Goal: Task Accomplishment & Management: Manage account settings

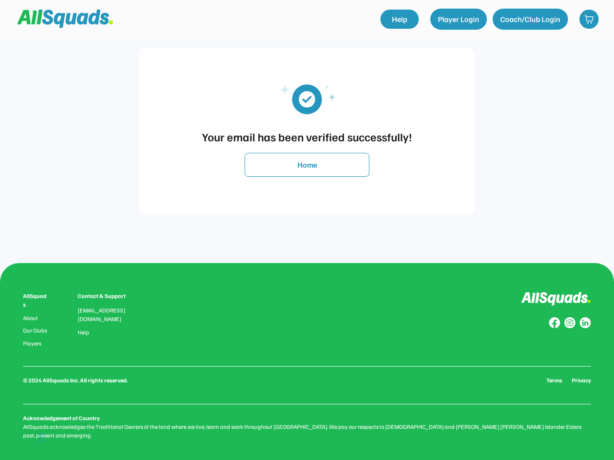
click at [307, 230] on div "Your email has been verified successfully! Home" at bounding box center [307, 131] width 594 height 263
click at [307, 131] on div "Your email has been verified successfully!" at bounding box center [307, 136] width 316 height 17
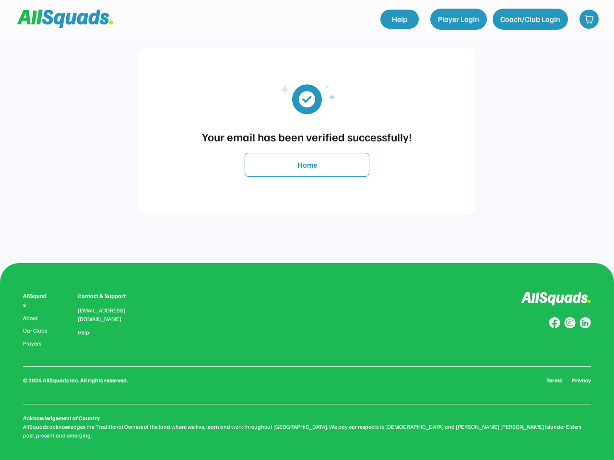
click at [307, 98] on img at bounding box center [307, 99] width 86 height 44
click at [307, 137] on div "Your email has been verified successfully!" at bounding box center [307, 136] width 316 height 17
click at [307, 165] on button "Home" at bounding box center [307, 165] width 125 height 24
click at [307, 361] on div "AllSquads About Our Clubs Players Contact & Support [EMAIL_ADDRESS][DOMAIN_NAME…" at bounding box center [307, 366] width 568 height 148
